Goal: Transaction & Acquisition: Download file/media

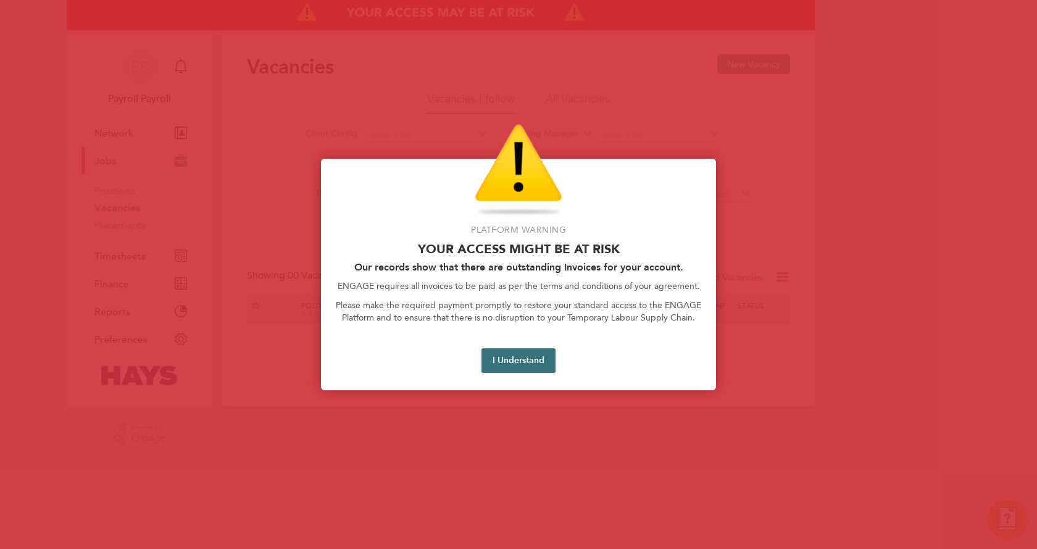
click at [536, 358] on button "I Understand" at bounding box center [519, 360] width 74 height 25
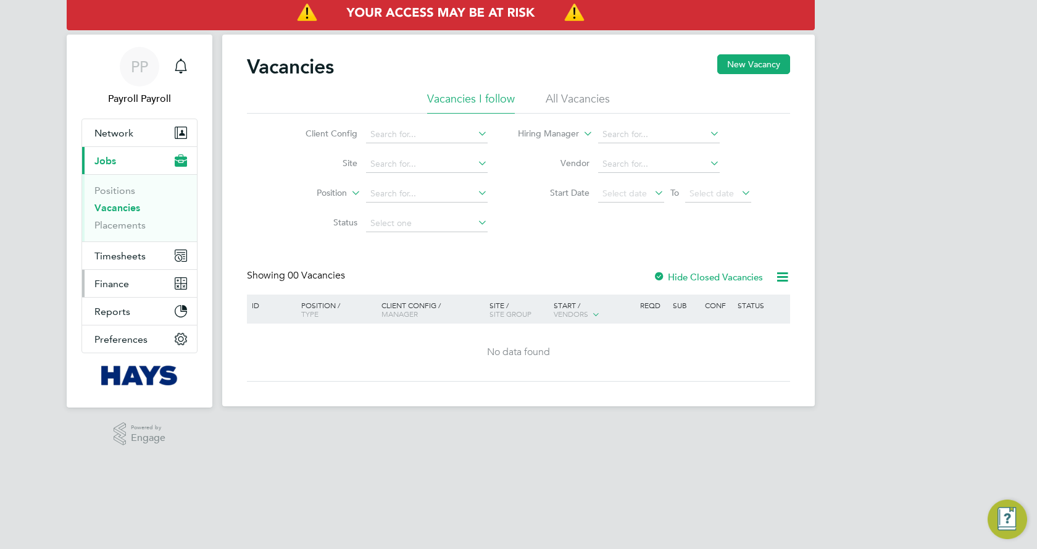
click at [126, 282] on span "Finance" at bounding box center [111, 284] width 35 height 12
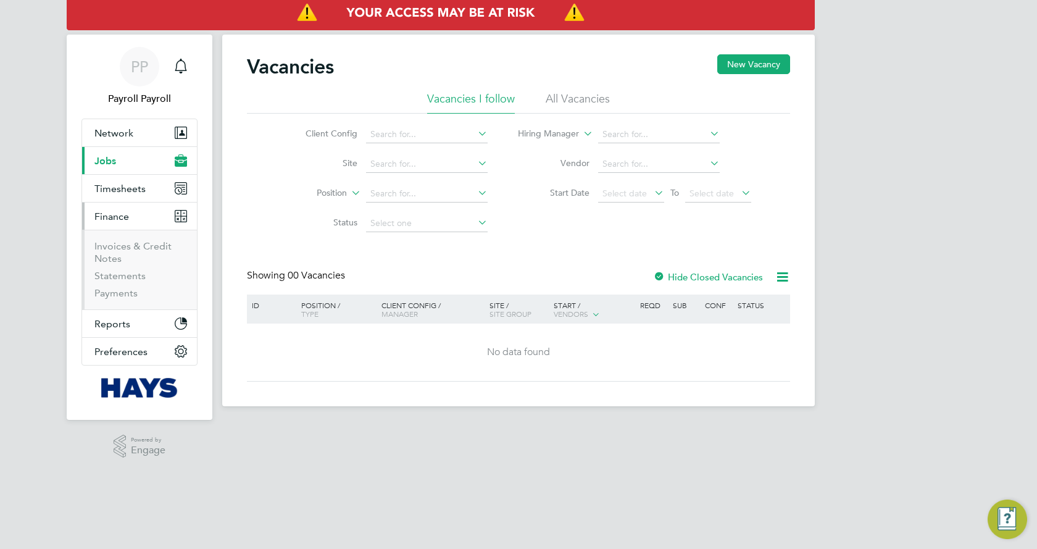
click at [126, 256] on li "Invoices & Credit Notes" at bounding box center [140, 255] width 93 height 30
click at [126, 254] on li "Invoices & Credit Notes" at bounding box center [140, 255] width 93 height 30
click at [131, 243] on link "Invoices & Credit Notes" at bounding box center [132, 252] width 77 height 24
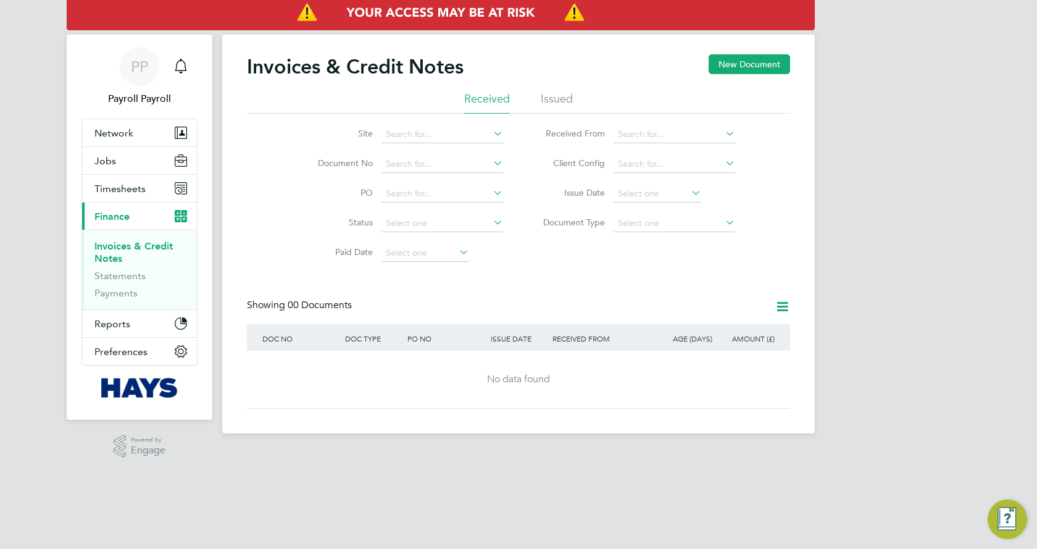
click at [564, 102] on li "Issued" at bounding box center [557, 102] width 32 height 22
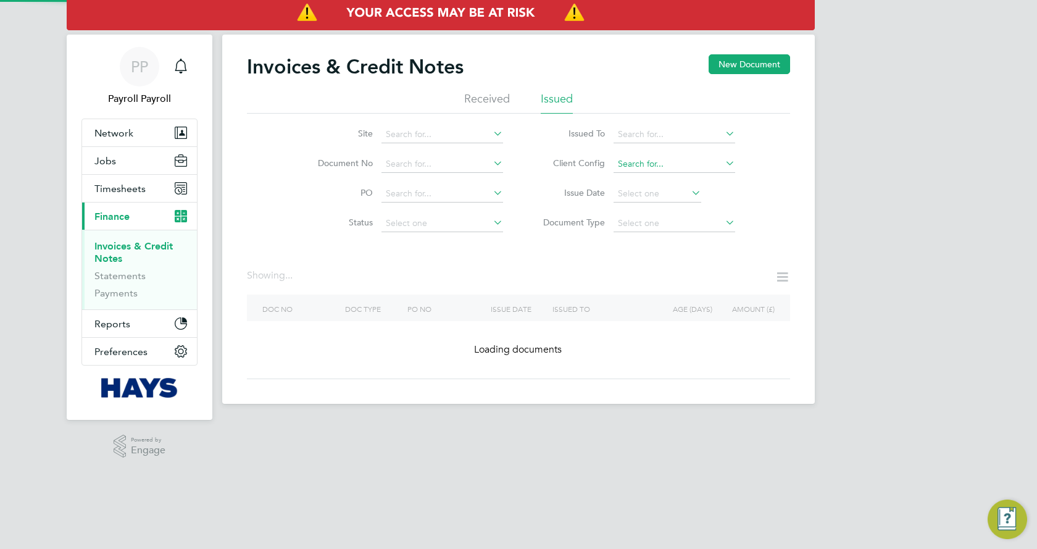
click at [640, 160] on input at bounding box center [675, 164] width 122 height 17
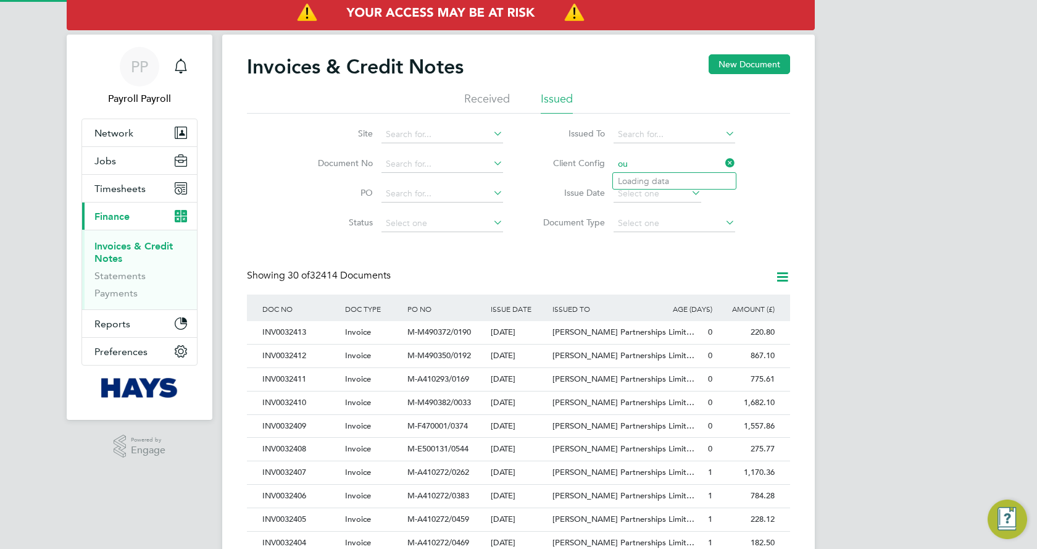
type input "o"
type input "(COMPLETED) 0005011 - Project Fox"
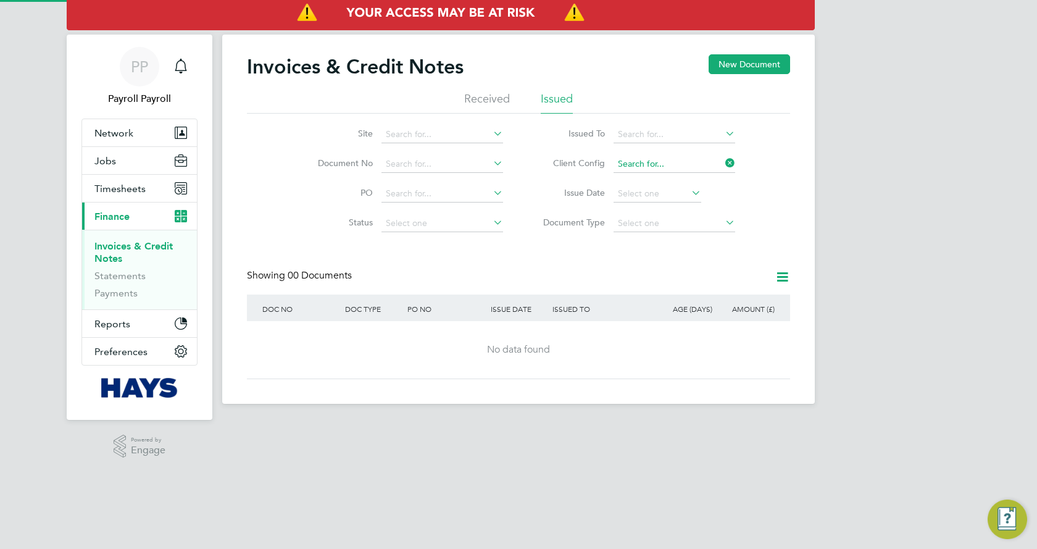
click at [662, 164] on input at bounding box center [675, 164] width 122 height 17
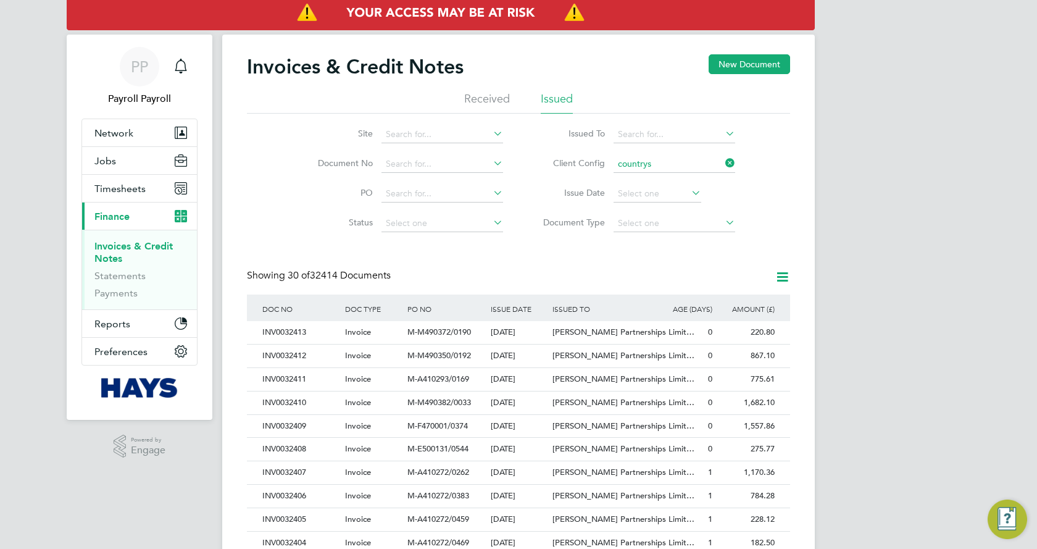
click at [684, 193] on li "Countrys ide Properties UK Ltd" at bounding box center [698, 198] width 170 height 17
type input "Countryside Properties UK Ltd"
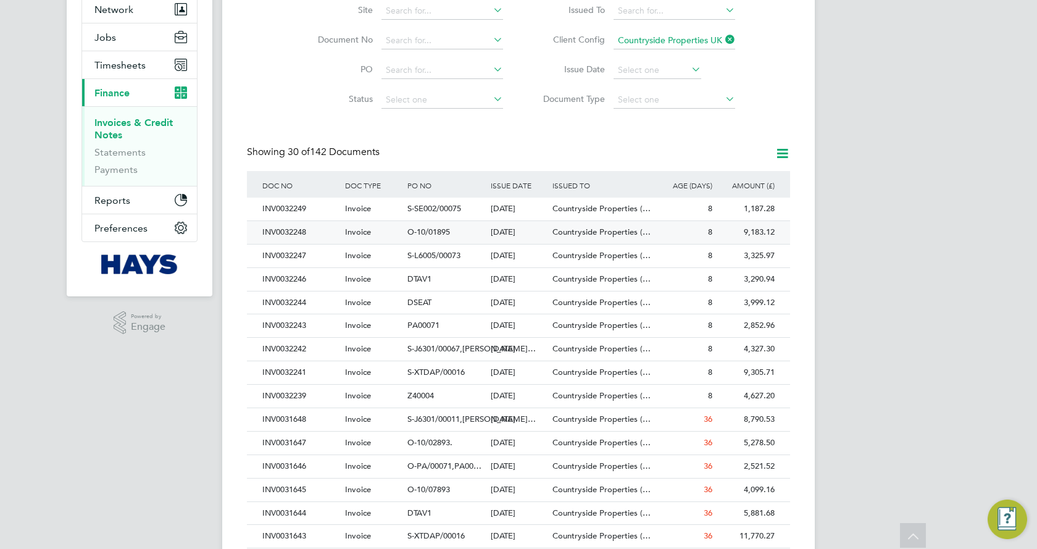
click at [777, 238] on div "9,183.12" at bounding box center [746, 232] width 62 height 23
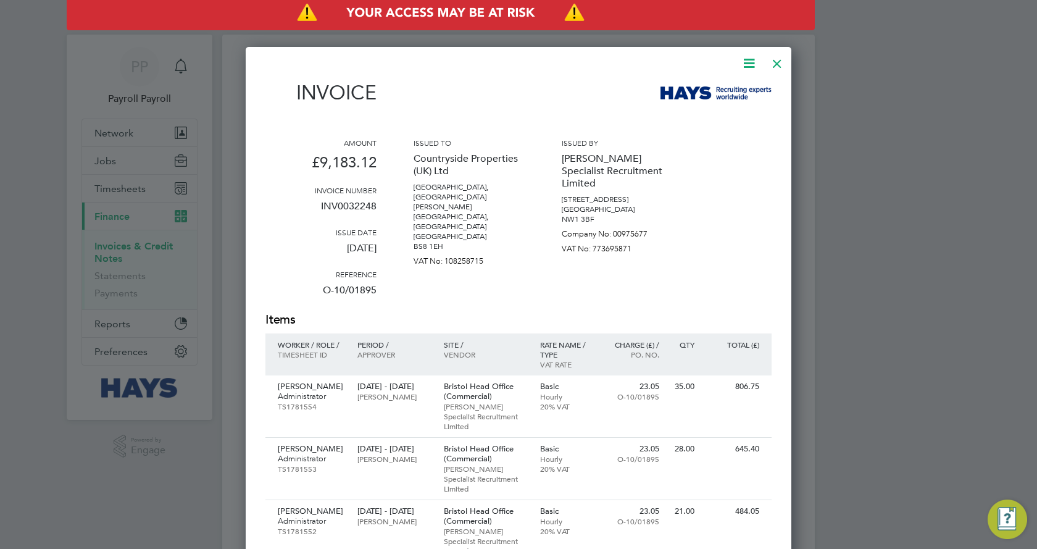
click at [750, 62] on icon at bounding box center [748, 63] width 15 height 15
click at [728, 88] on li "Download Invoice" at bounding box center [711, 92] width 85 height 17
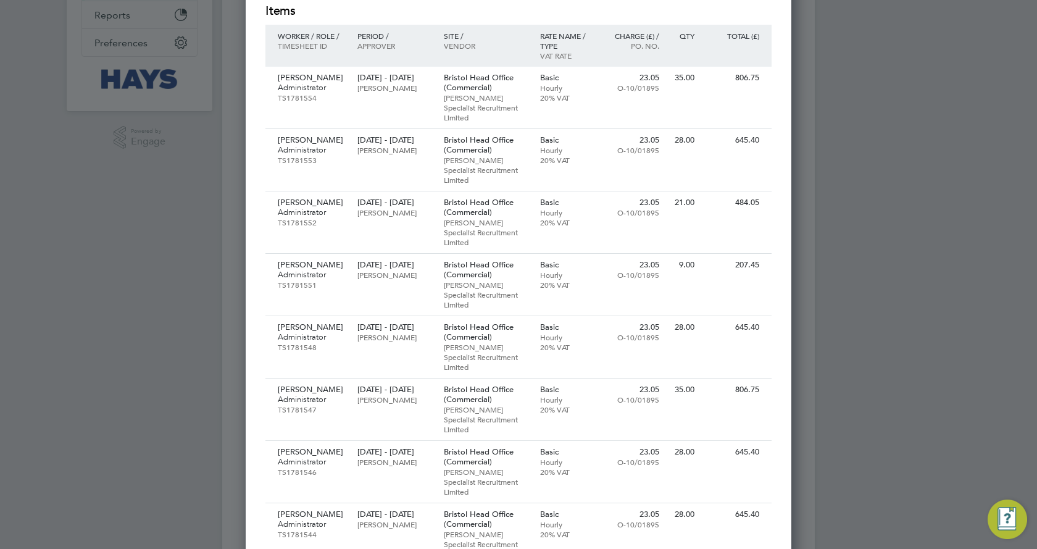
click at [953, 275] on div at bounding box center [518, 274] width 1037 height 549
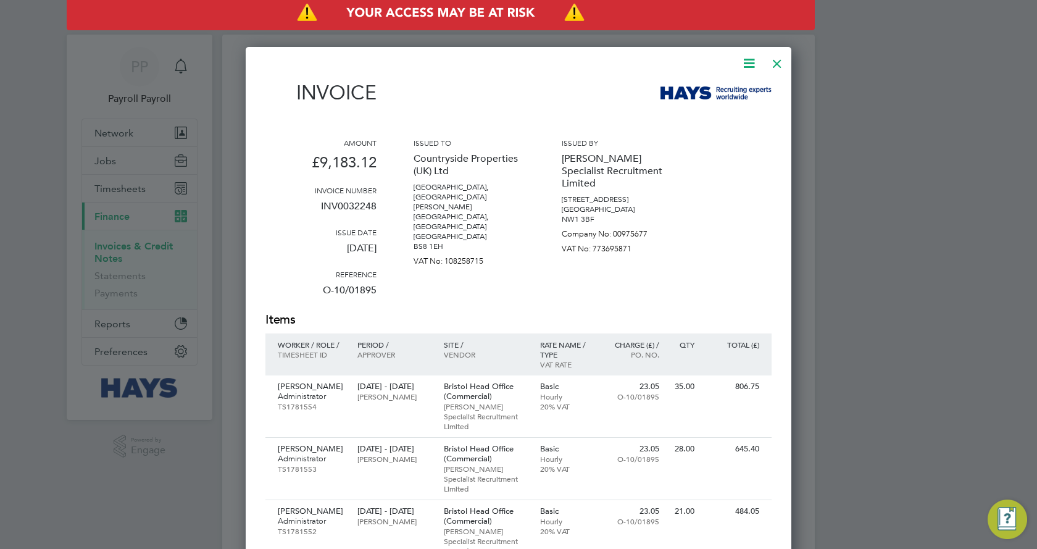
click at [782, 62] on div at bounding box center [777, 60] width 22 height 22
